Goal: Find specific page/section: Find specific page/section

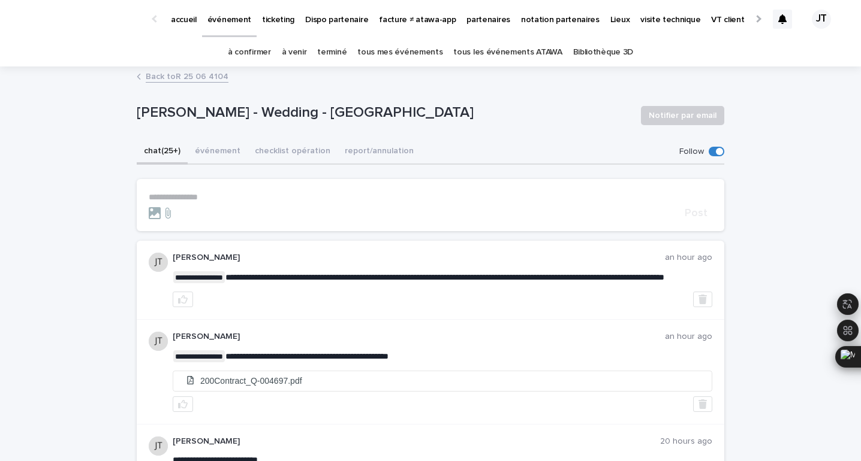
click at [298, 56] on link "à venir" at bounding box center [294, 52] width 25 height 28
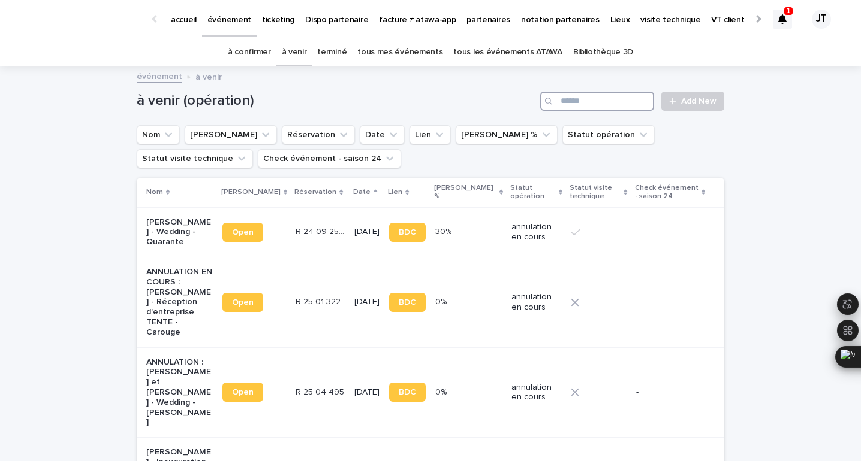
click at [620, 100] on input "Search" at bounding box center [597, 101] width 114 height 19
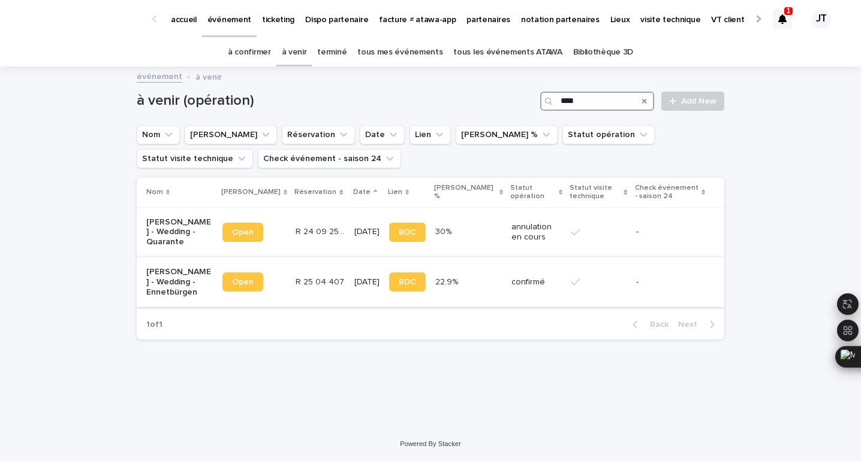
type input "****"
click at [315, 291] on div "R 25 04 407 R 25 04 407" at bounding box center [319, 283] width 49 height 20
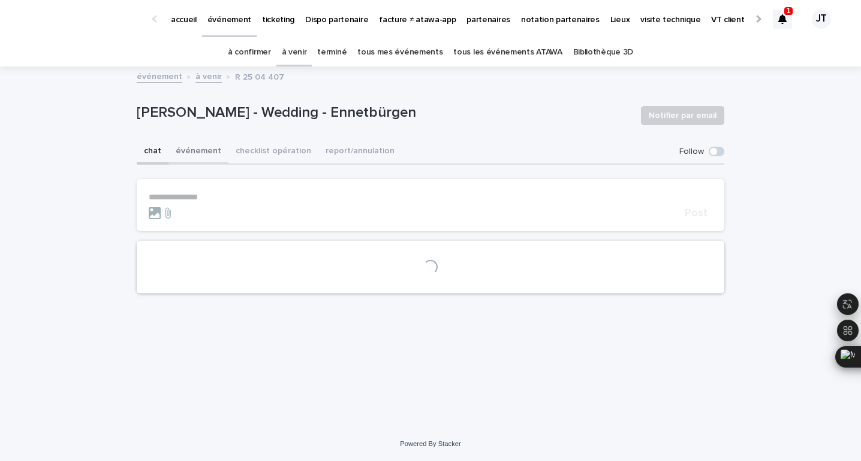
click at [195, 155] on button "événement" at bounding box center [198, 152] width 60 height 25
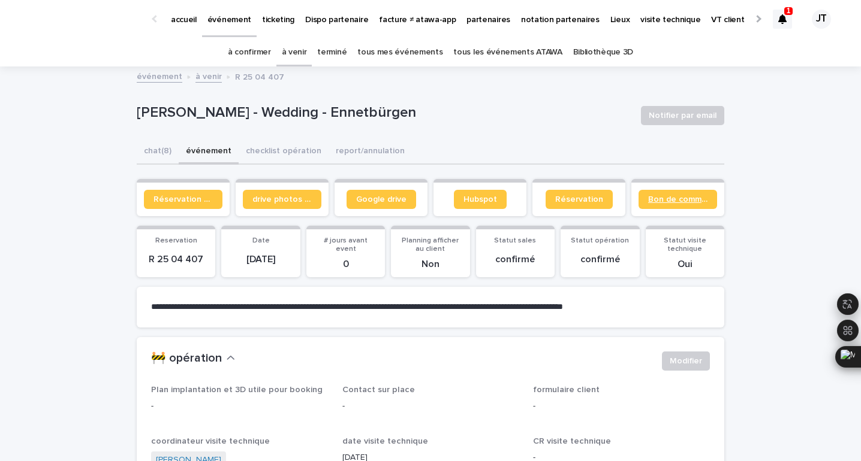
click at [696, 197] on span "Bon de commande" at bounding box center [677, 199] width 59 height 8
click at [287, 155] on button "checklist opération" at bounding box center [284, 152] width 90 height 25
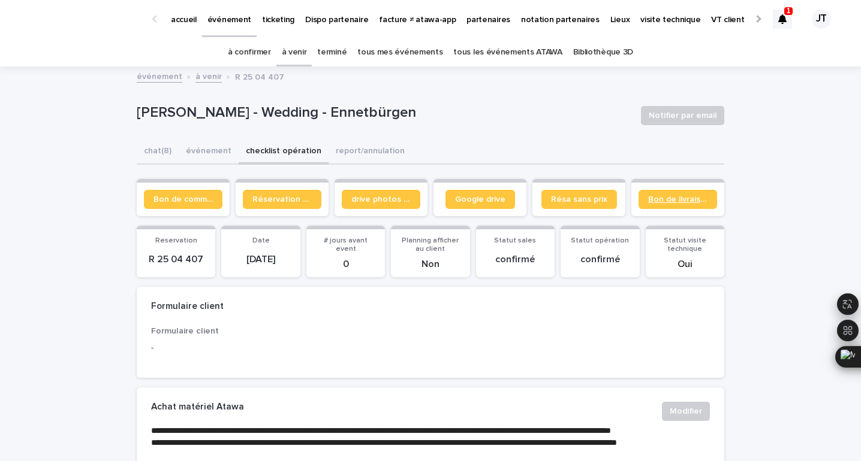
click at [651, 206] on link "Bon de livraison" at bounding box center [677, 199] width 79 height 19
